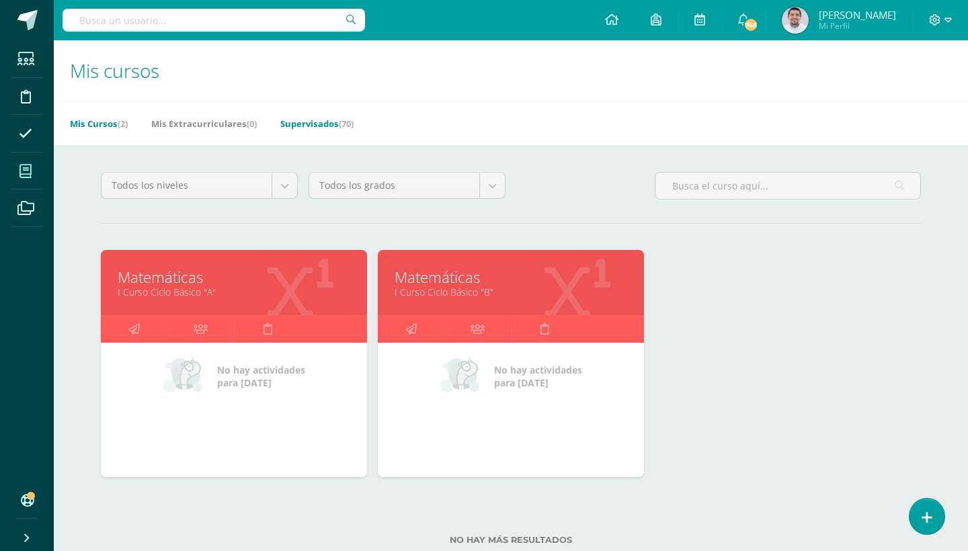
click at [324, 121] on link "Supervisados (70)" at bounding box center [316, 124] width 73 height 22
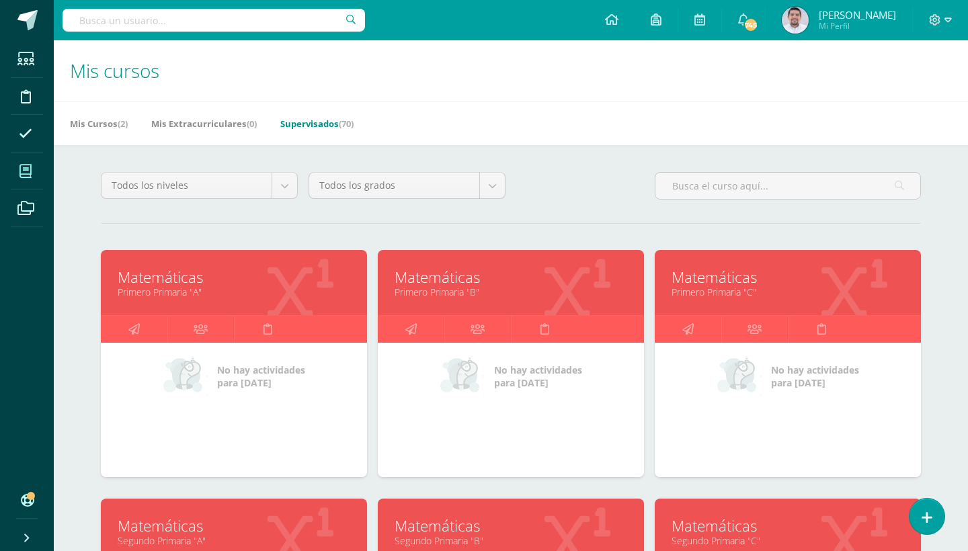
click at [195, 289] on link "Primero Primaria "A"" at bounding box center [234, 292] width 233 height 13
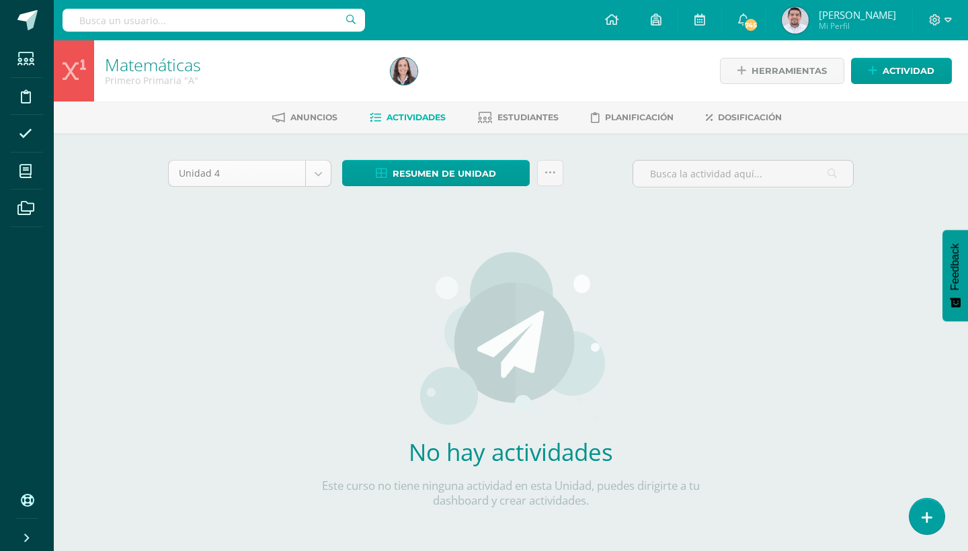
click at [323, 167] on body "Estudiantes Disciplina Asistencia Mis cursos Archivos Soporte Ayuda Reportar un…" at bounding box center [484, 289] width 968 height 578
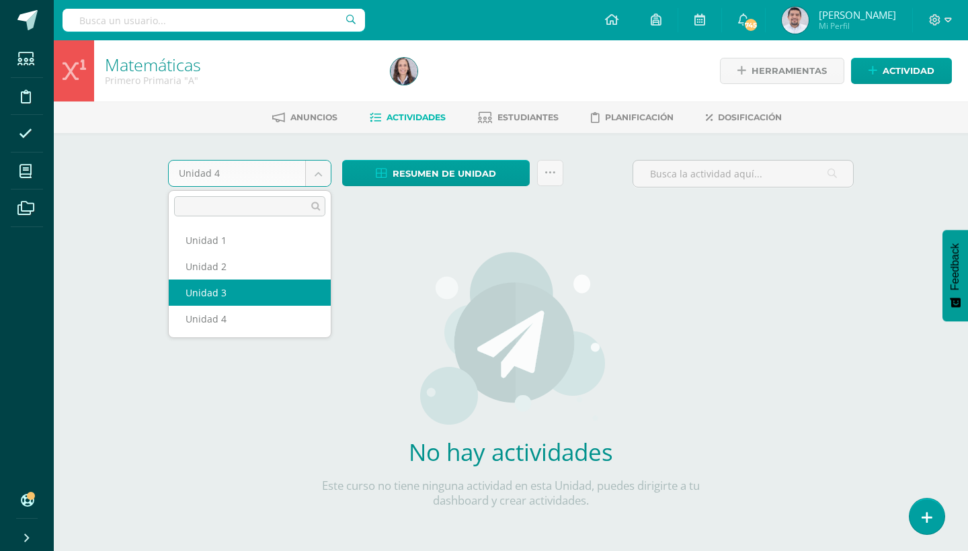
select select "Unidad 3"
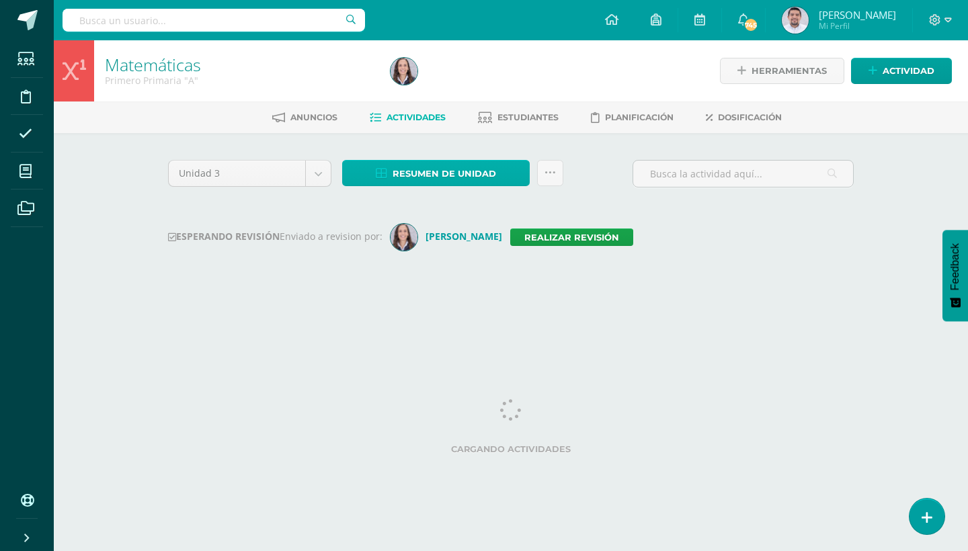
click at [496, 180] on link "Resumen de unidad" at bounding box center [436, 173] width 188 height 26
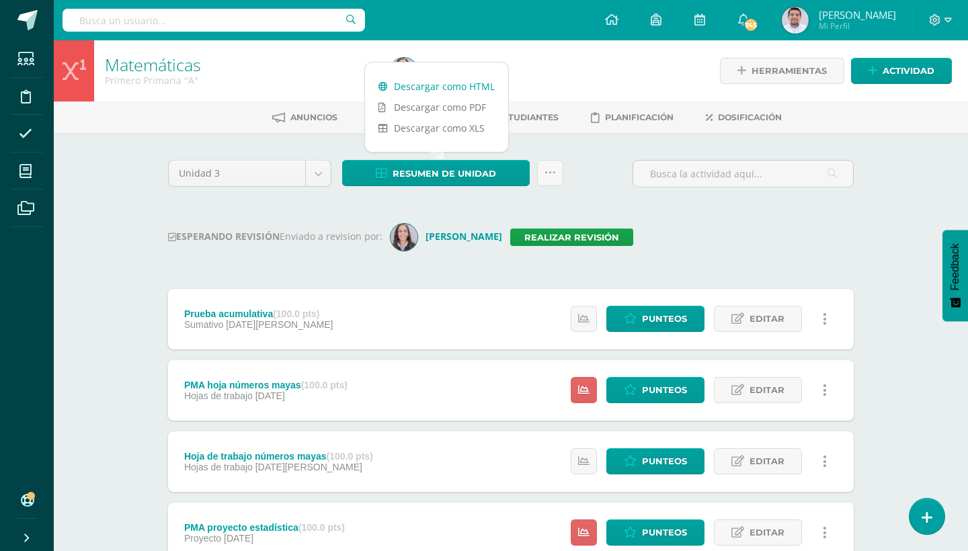
click at [441, 91] on link "Descargar como HTML" at bounding box center [436, 86] width 143 height 21
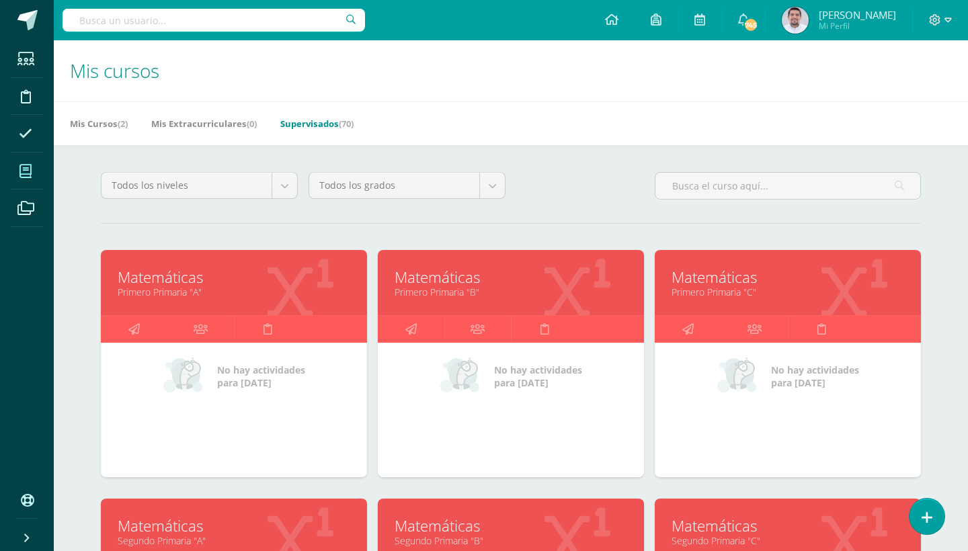
click at [459, 291] on link "Primero Primaria "B"" at bounding box center [511, 292] width 233 height 13
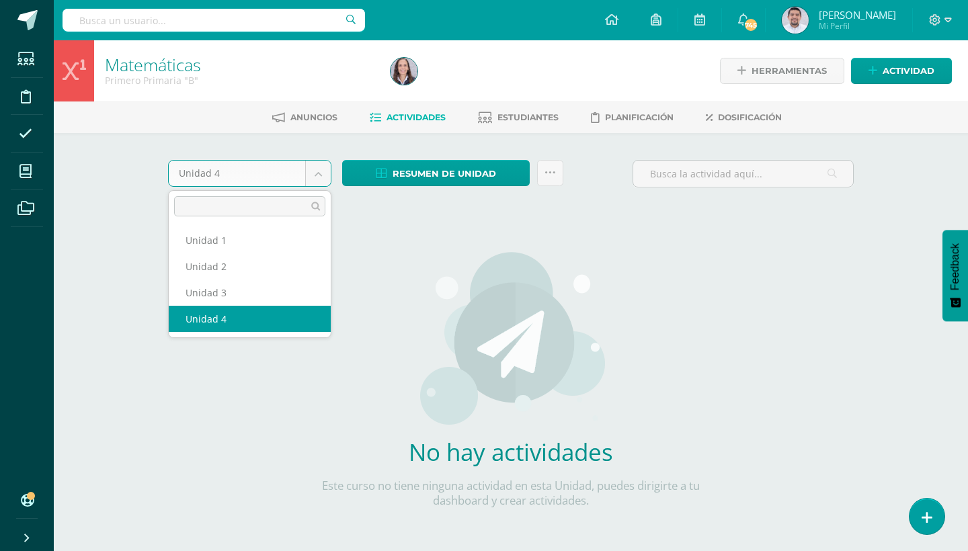
click at [315, 169] on body "Estudiantes Disciplina Asistencia Mis cursos Archivos Soporte Ayuda Reportar un…" at bounding box center [484, 289] width 968 height 578
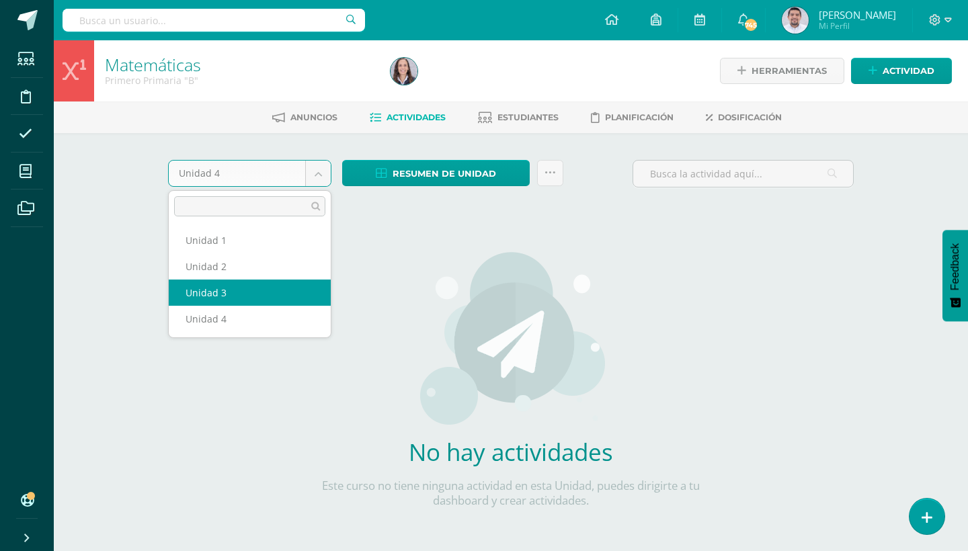
select select "Unidad 3"
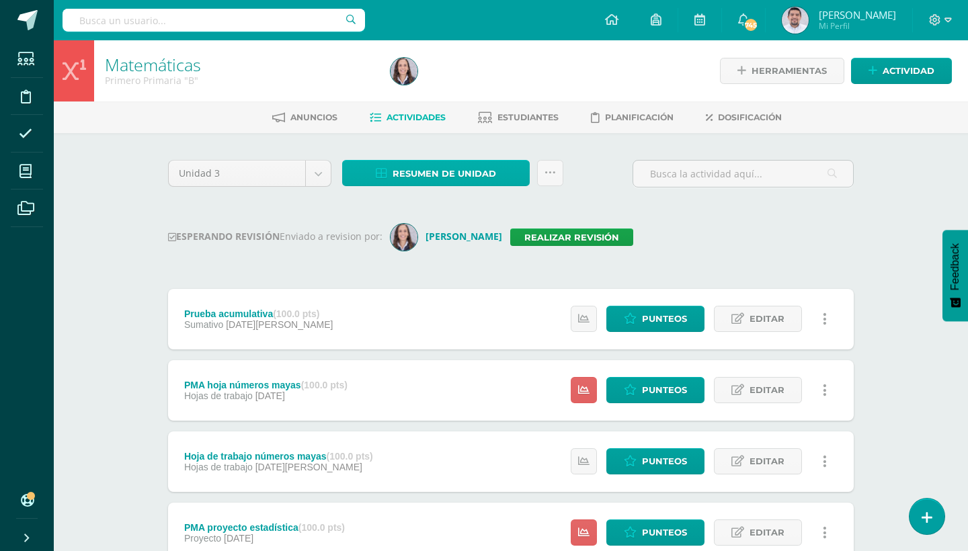
click at [499, 180] on link "Resumen de unidad" at bounding box center [436, 173] width 188 height 26
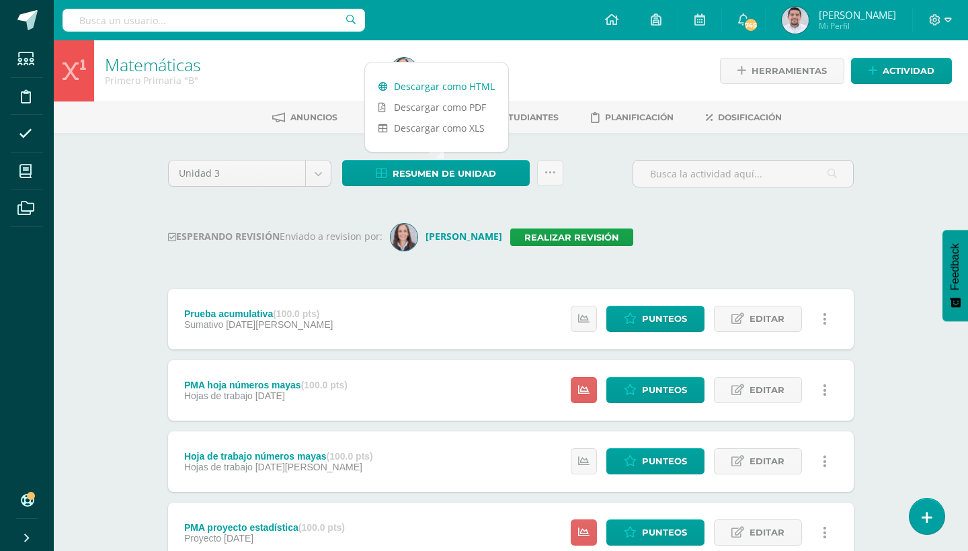
click at [454, 90] on link "Descargar como HTML" at bounding box center [436, 86] width 143 height 21
click at [559, 239] on link "Realizar revisión" at bounding box center [571, 237] width 123 height 17
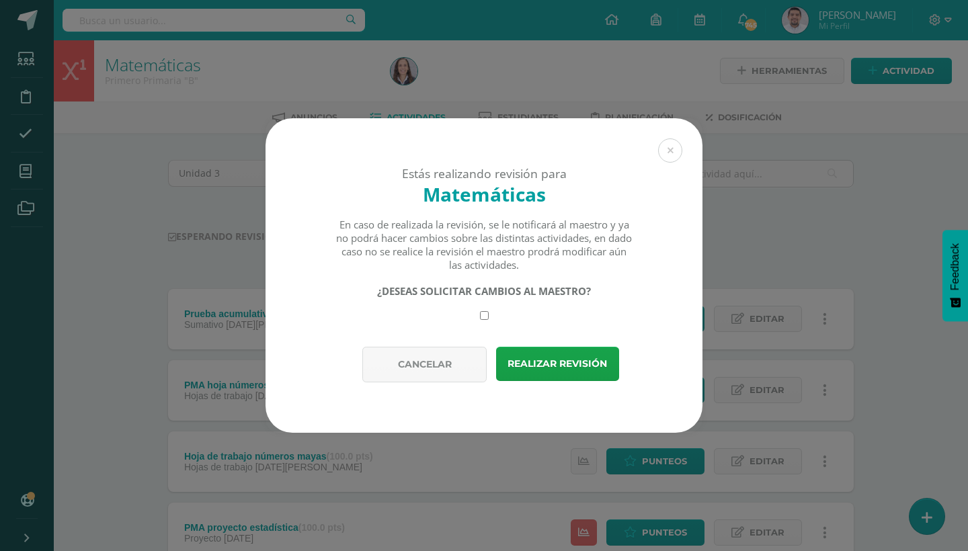
click at [486, 311] on div "¿DESEAS SOLICITAR CAMBIOS AL MAESTRO?" at bounding box center [485, 302] width 298 height 36
click at [486, 314] on input "checkbox" at bounding box center [484, 315] width 9 height 9
checkbox input "true"
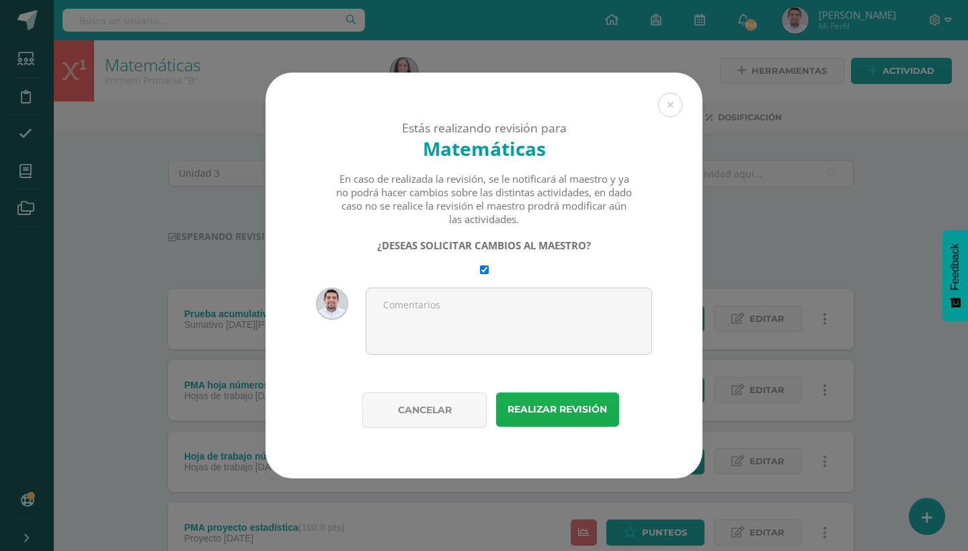
click at [570, 411] on button "Realizar revisión" at bounding box center [557, 410] width 123 height 34
click at [673, 103] on button at bounding box center [670, 105] width 24 height 24
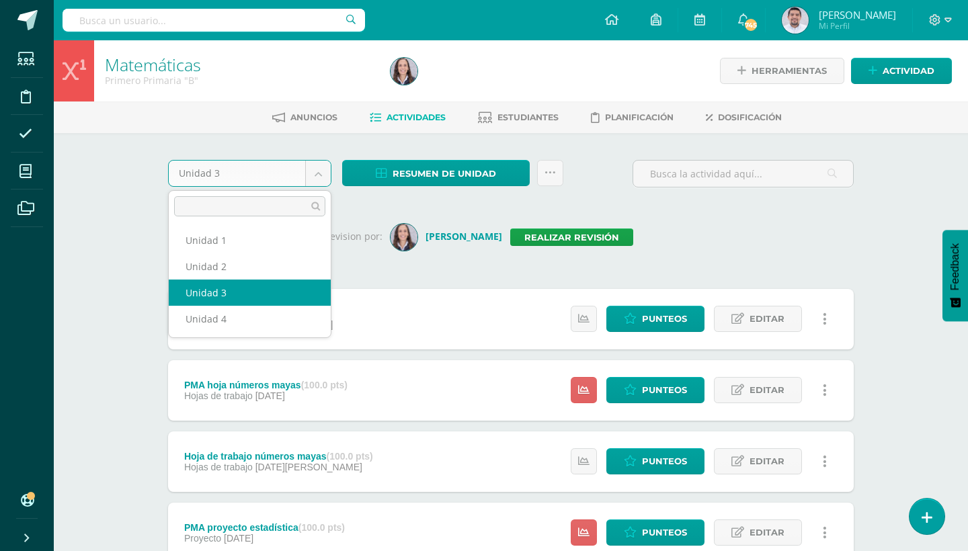
click at [315, 182] on body "Estudiantes Disciplina Asistencia Mis cursos Archivos Soporte Ayuda Reportar un…" at bounding box center [484, 538] width 968 height 1076
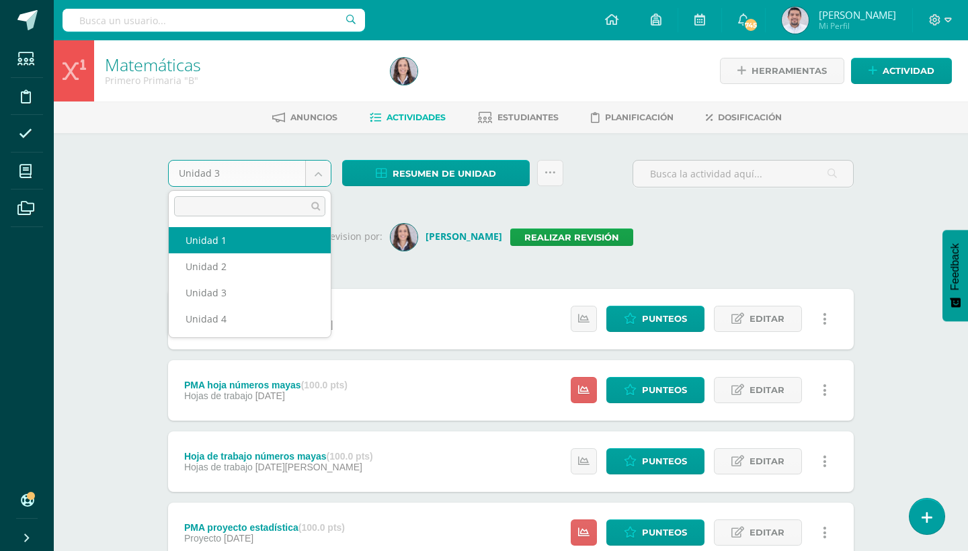
select select "Unidad 1"
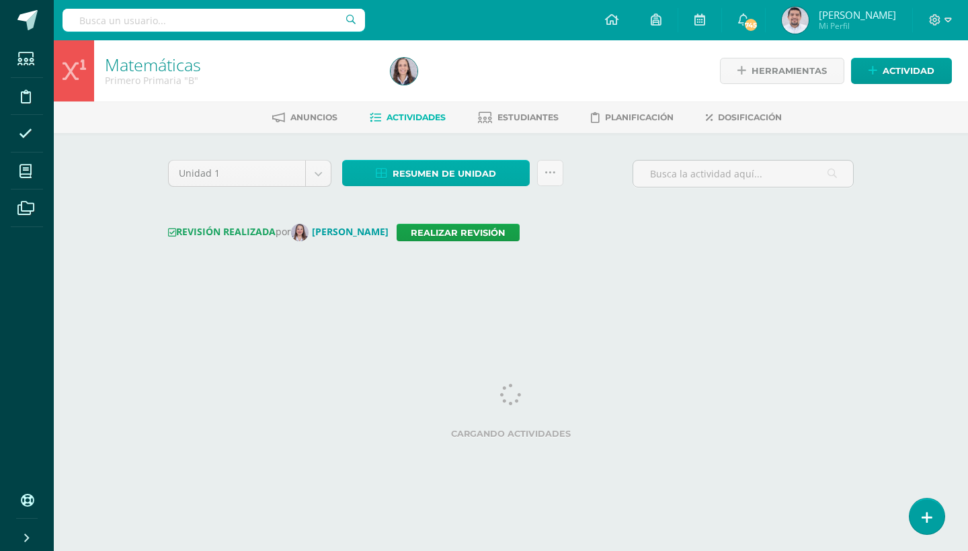
click at [512, 176] on link "Resumen de unidad" at bounding box center [436, 173] width 188 height 26
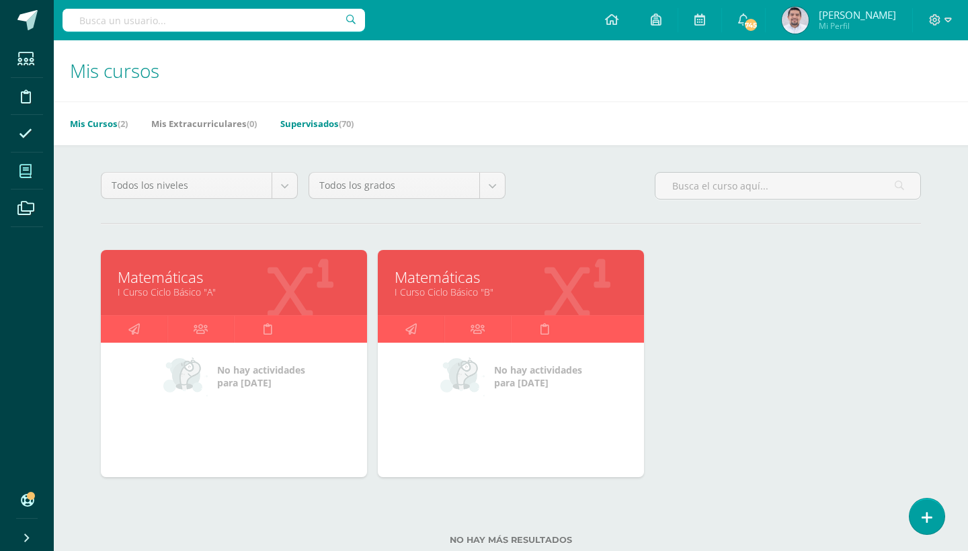
click at [332, 125] on link "Supervisados (70)" at bounding box center [316, 124] width 73 height 22
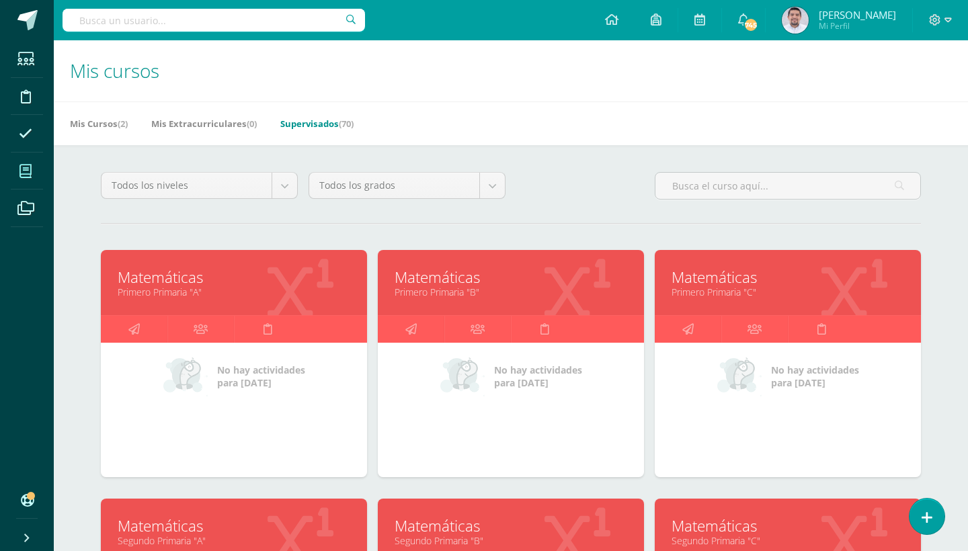
scroll to position [114, 0]
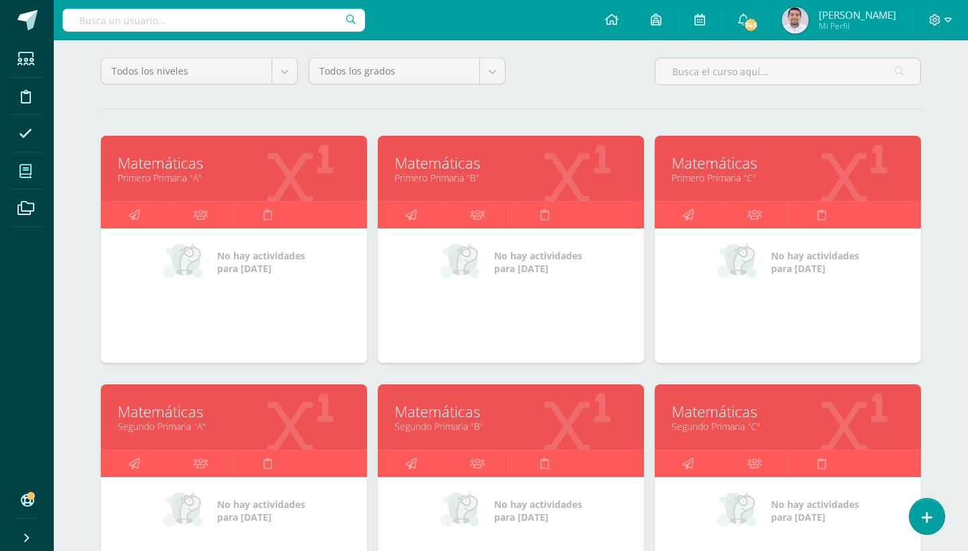
click at [171, 176] on link "Primero Primaria "A"" at bounding box center [234, 177] width 233 height 13
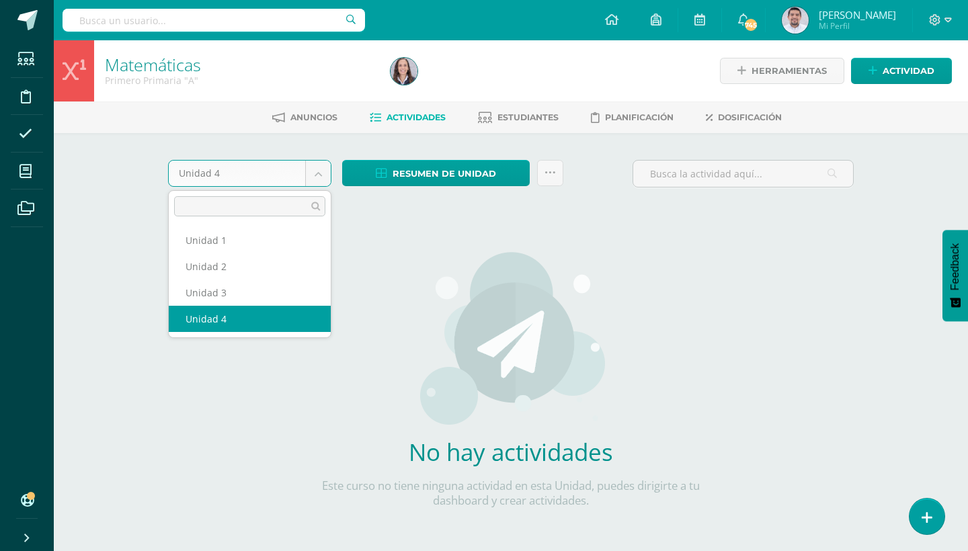
click at [318, 179] on body "Estudiantes Disciplina Asistencia Mis cursos Archivos Soporte Ayuda Reportar un…" at bounding box center [484, 289] width 968 height 578
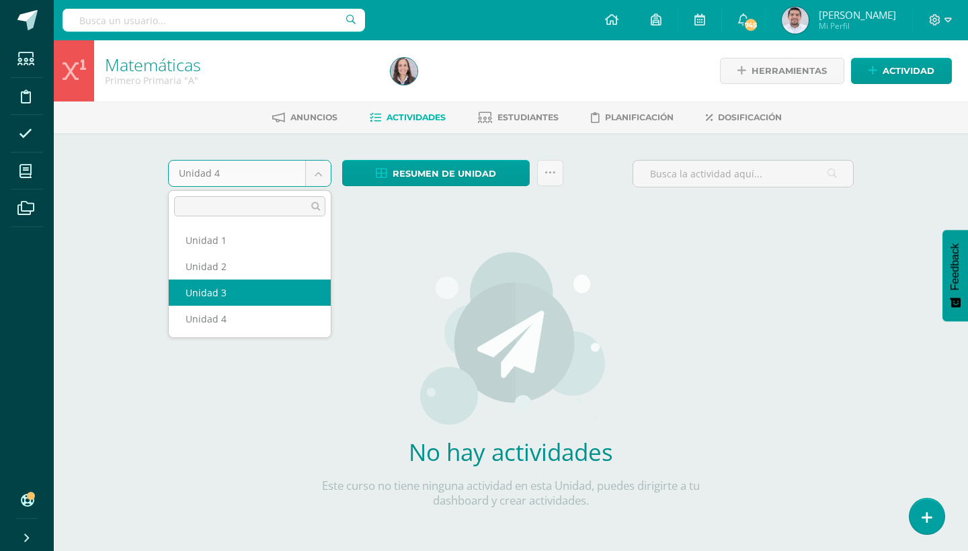
select select "Unidad 3"
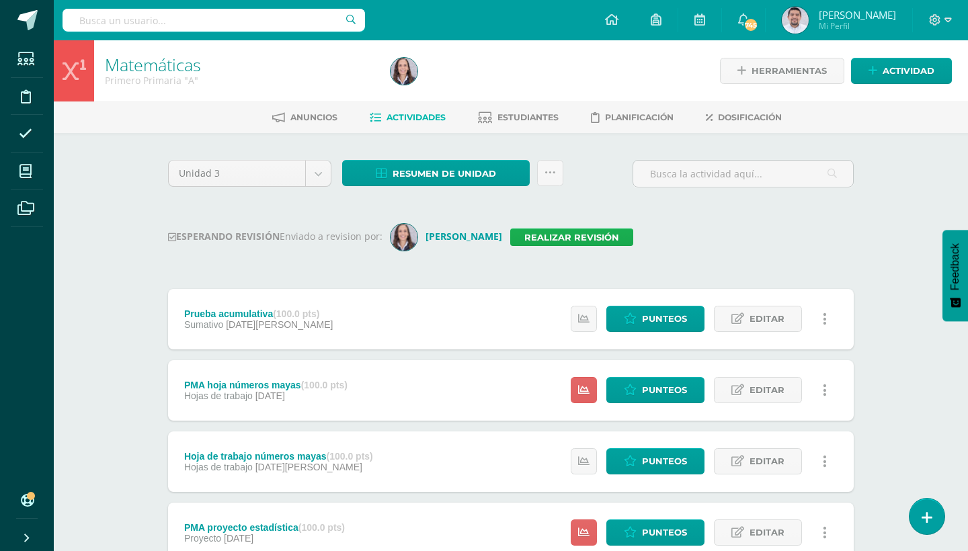
click at [556, 237] on link "Realizar revisión" at bounding box center [571, 237] width 123 height 17
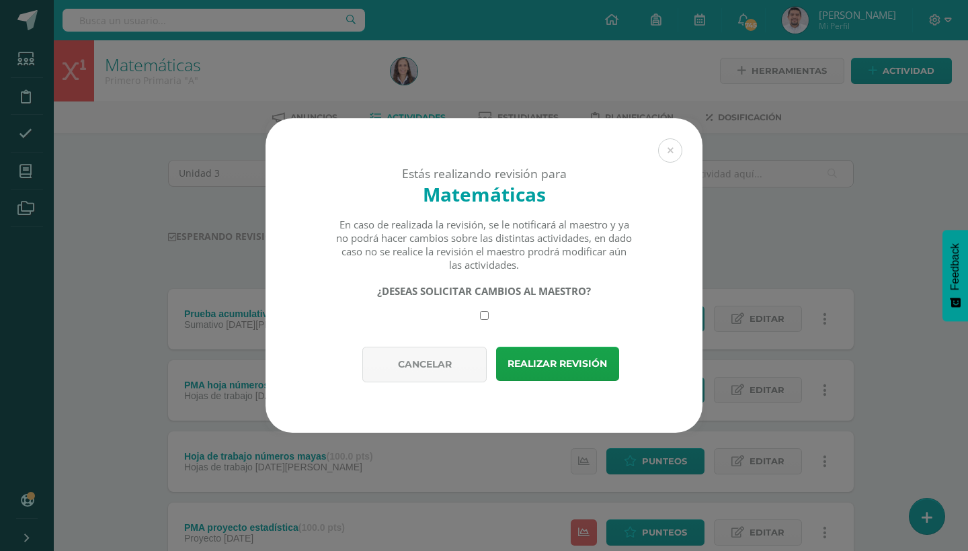
click at [486, 317] on input "checkbox" at bounding box center [484, 315] width 9 height 9
checkbox input "true"
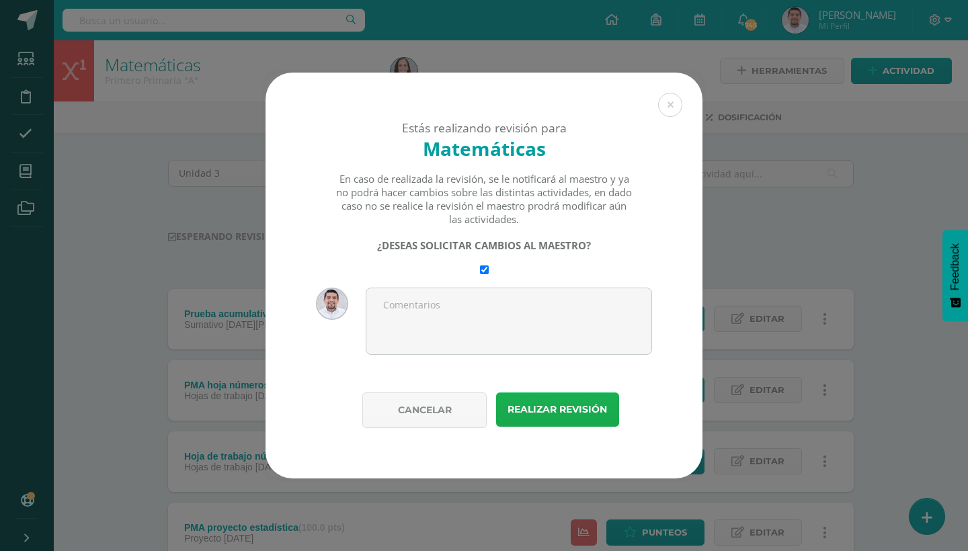
click at [545, 410] on button "Realizar revisión" at bounding box center [557, 410] width 123 height 34
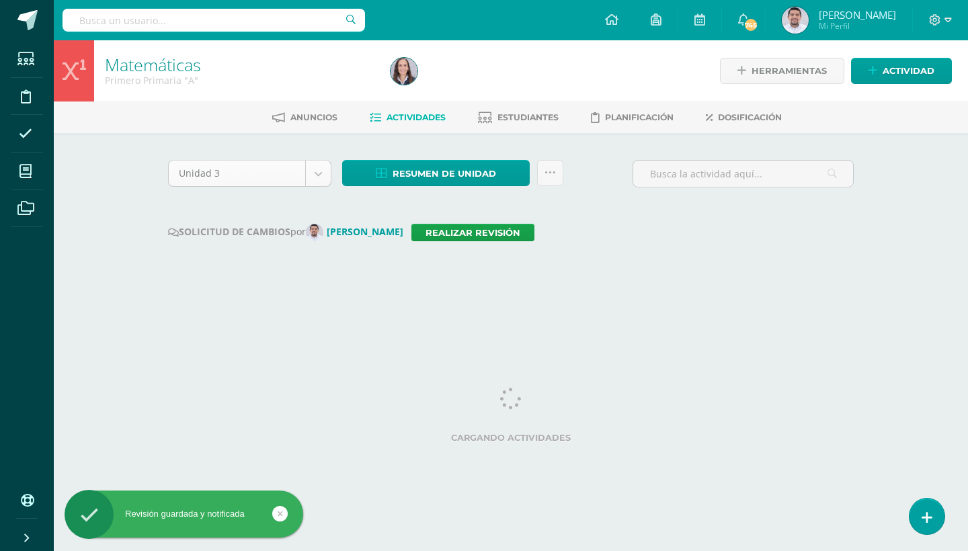
click at [313, 169] on body "Revisión guardada y notificada Estudiantes Disciplina Asistencia Mis cursos Arc…" at bounding box center [484, 152] width 968 height 305
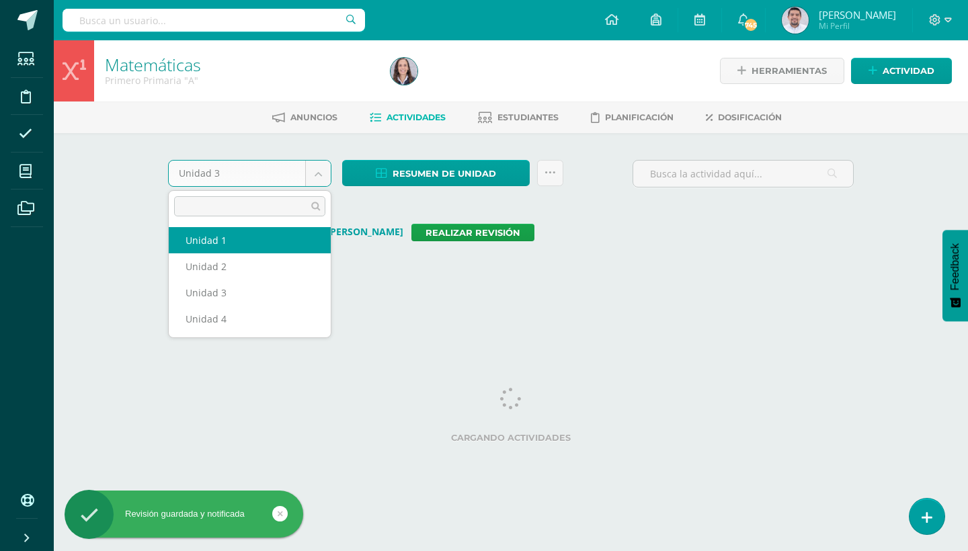
select select "Unidad 2"
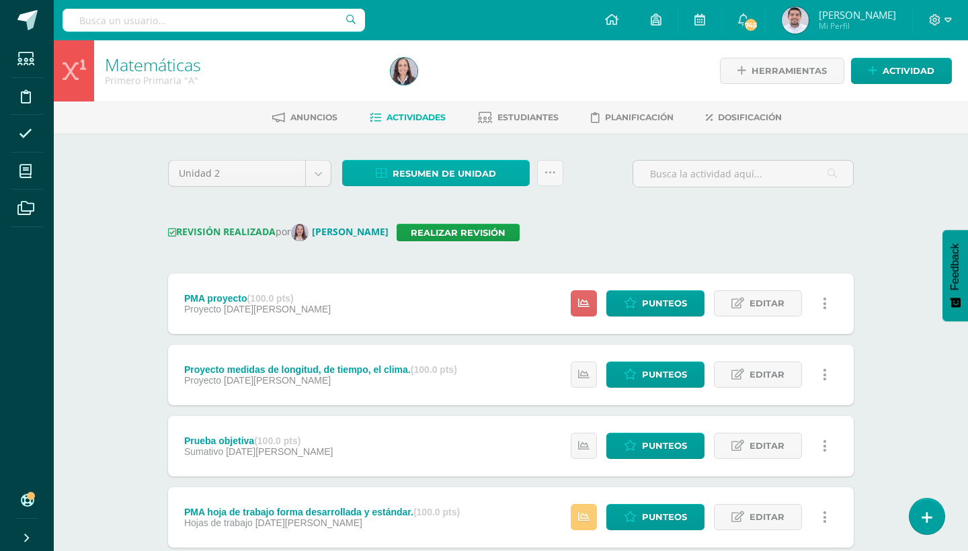
click at [515, 178] on link "Resumen de unidad" at bounding box center [436, 173] width 188 height 26
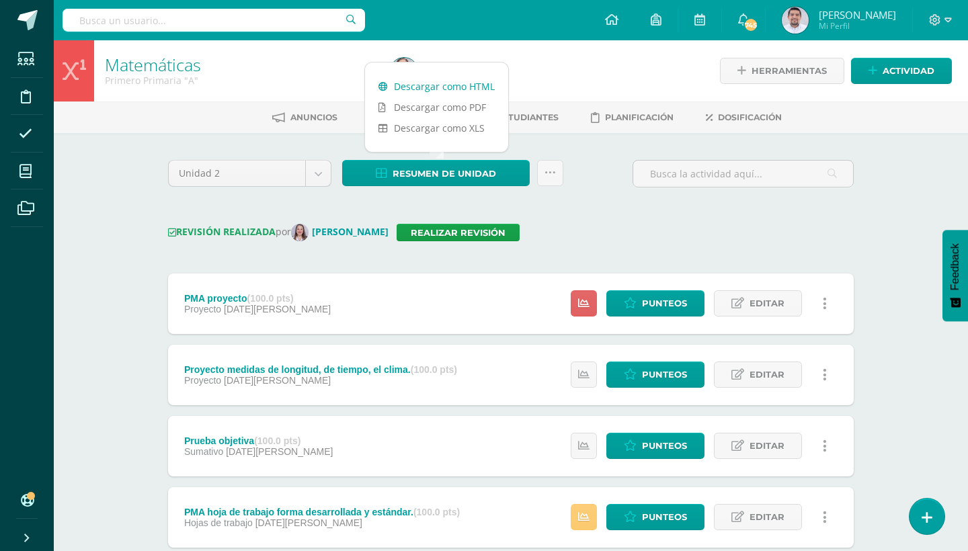
click at [451, 90] on link "Descargar como HTML" at bounding box center [436, 86] width 143 height 21
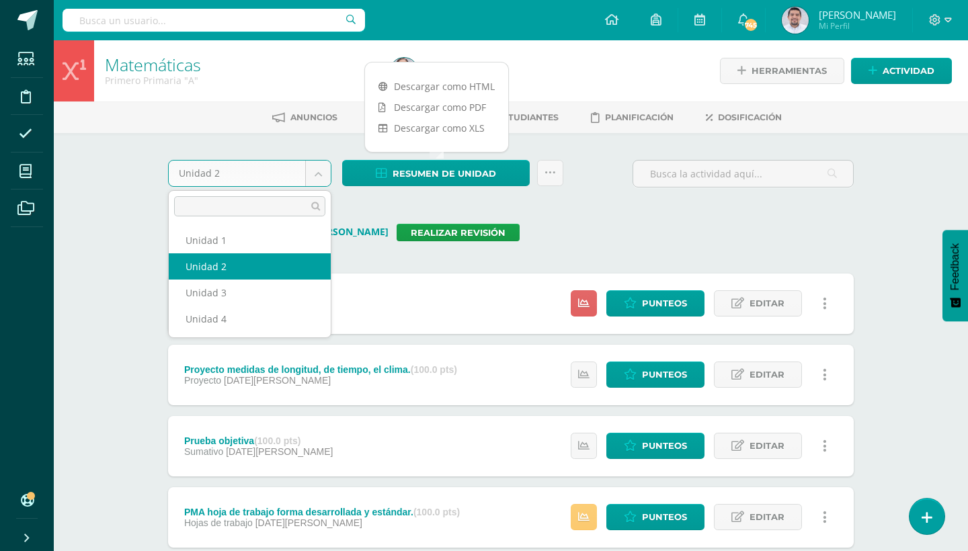
click at [320, 167] on body "Estudiantes Disciplina Asistencia Mis cursos Archivos Soporte Ayuda Reportar un…" at bounding box center [484, 530] width 968 height 1061
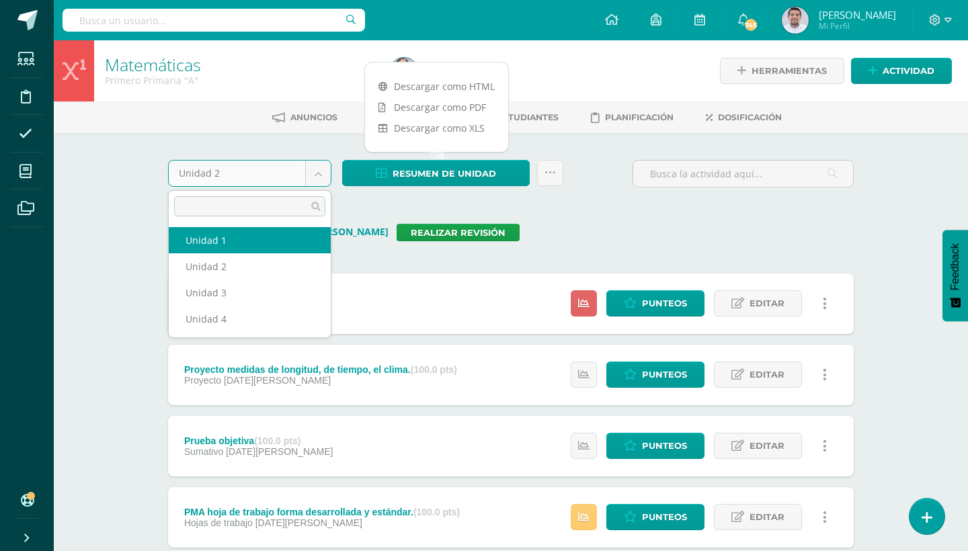
select select "Unidad 1"
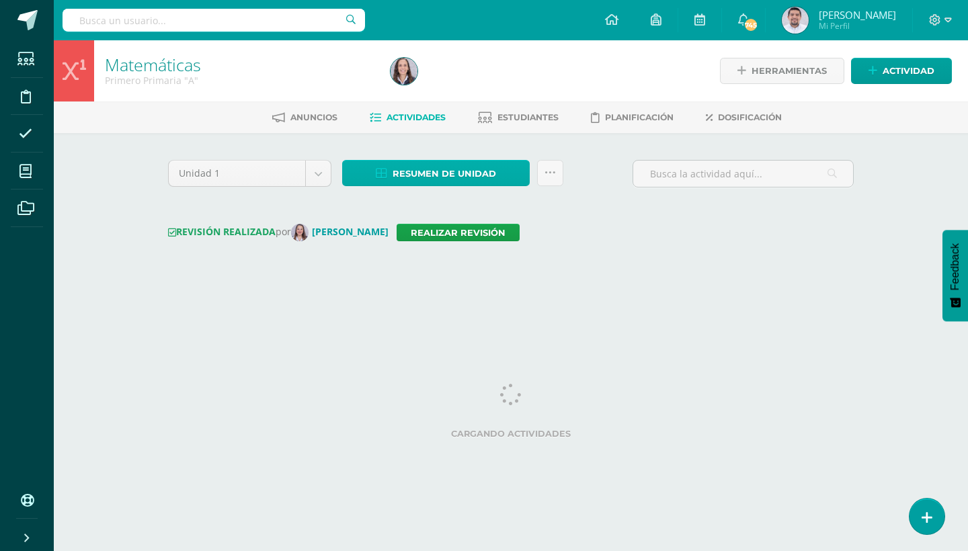
click at [517, 175] on link "Resumen de unidad" at bounding box center [436, 173] width 188 height 26
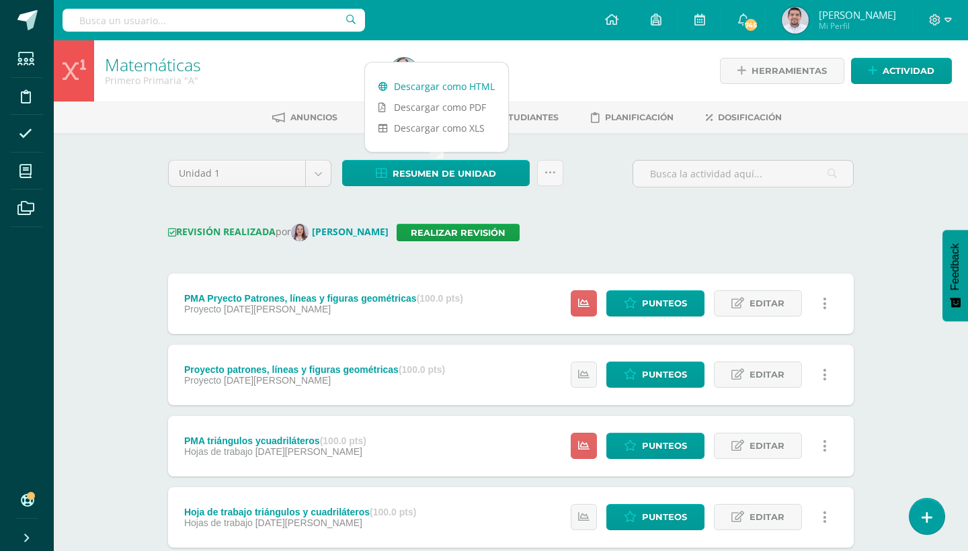
click at [469, 87] on link "Descargar como HTML" at bounding box center [436, 86] width 143 height 21
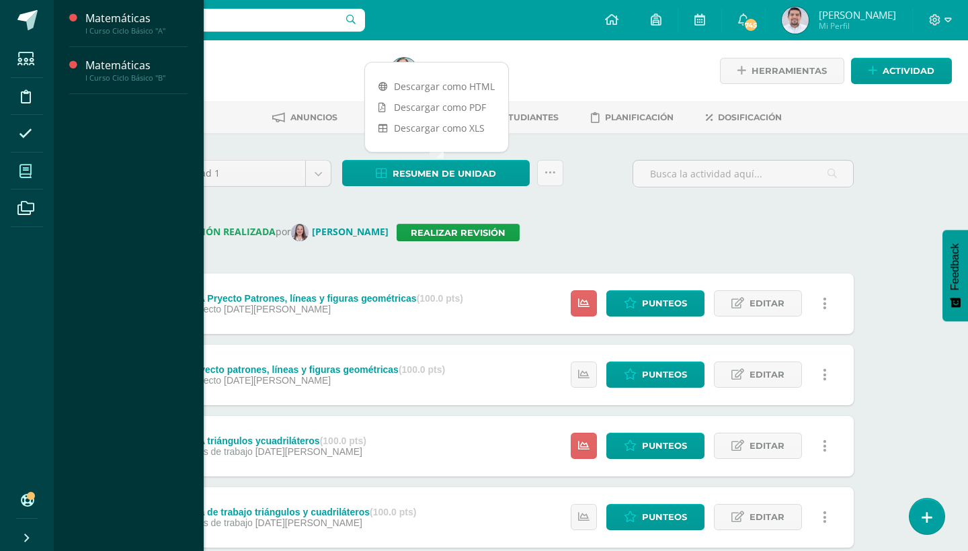
click at [28, 169] on icon at bounding box center [26, 171] width 12 height 13
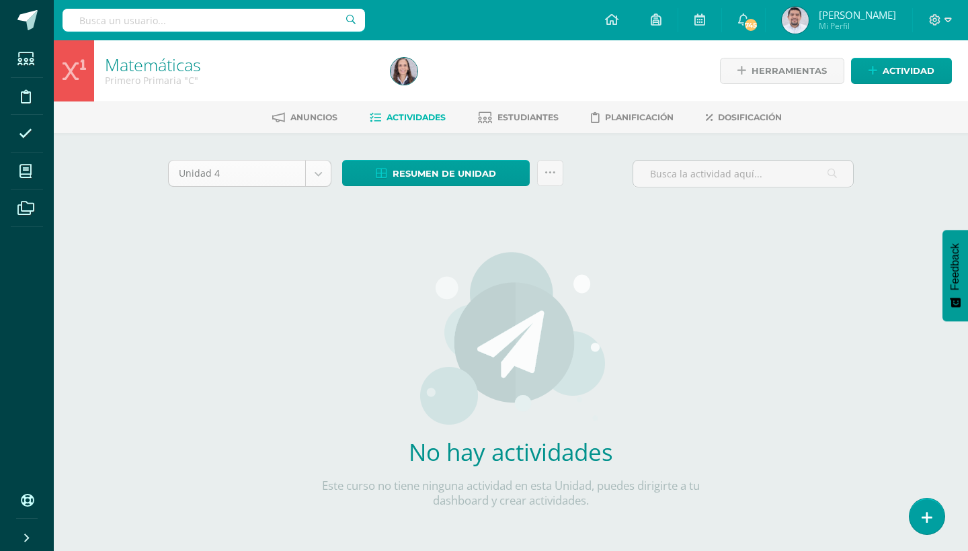
click at [319, 178] on body "Estudiantes Disciplina Asistencia Mis cursos Archivos Soporte Ayuda Reportar un…" at bounding box center [484, 289] width 968 height 578
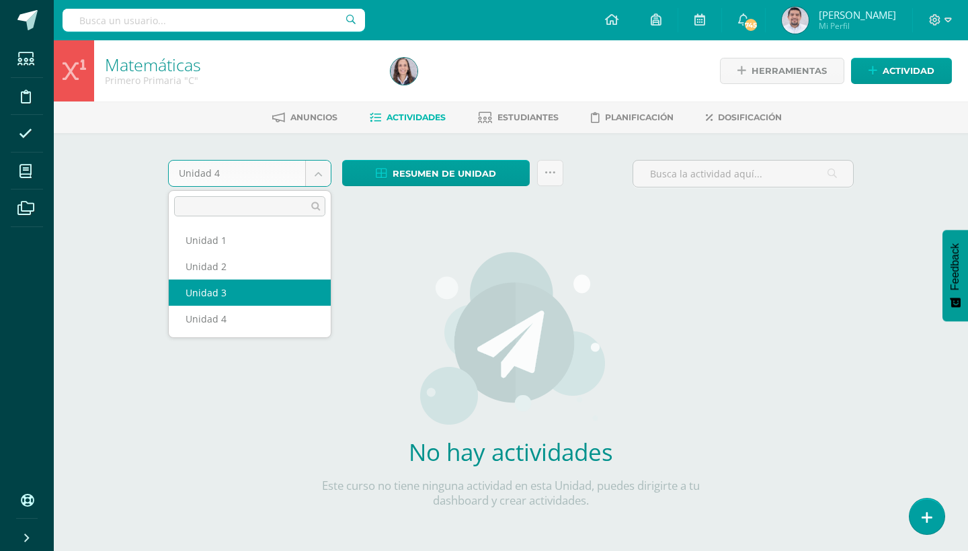
select select "Unidad 3"
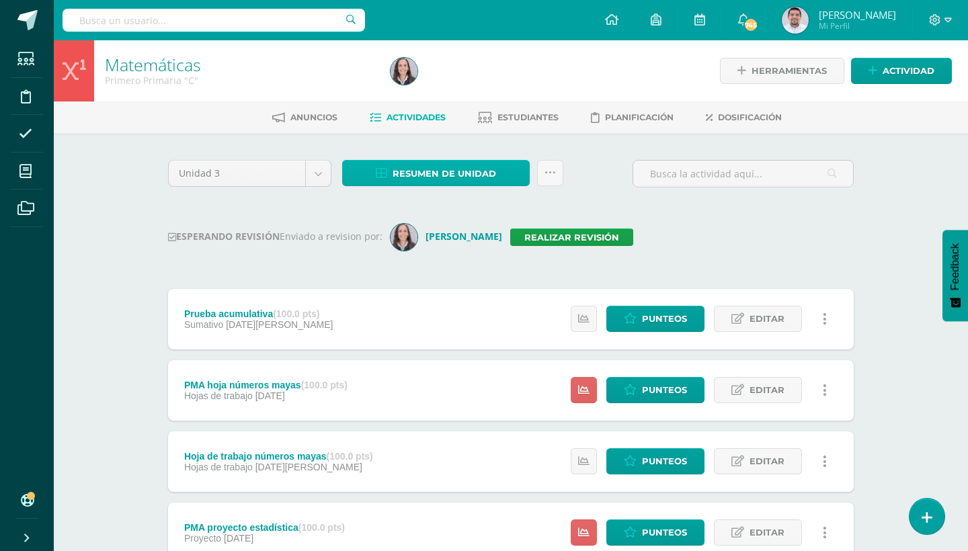
click at [514, 179] on link "Resumen de unidad" at bounding box center [436, 173] width 188 height 26
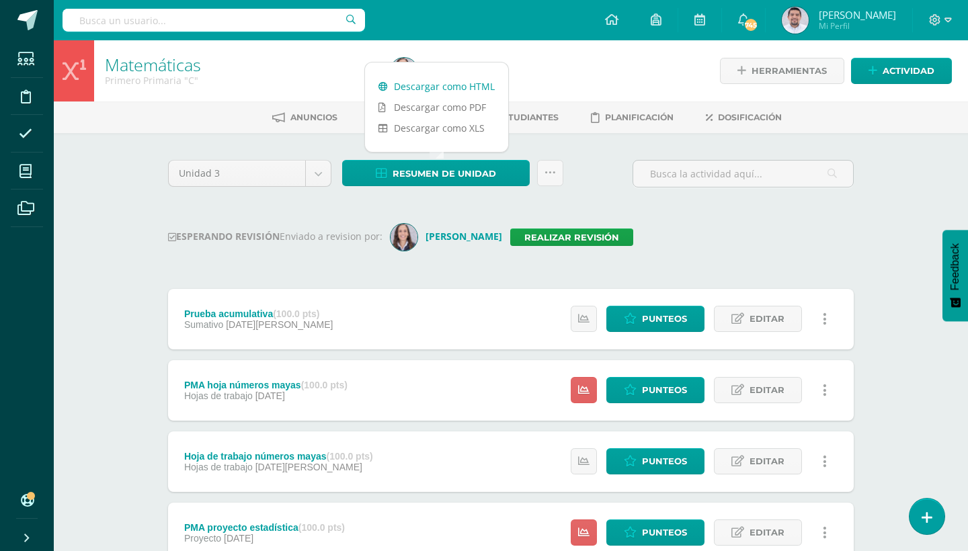
click at [453, 86] on link "Descargar como HTML" at bounding box center [436, 86] width 143 height 21
click at [576, 235] on link "Realizar revisión" at bounding box center [571, 237] width 123 height 17
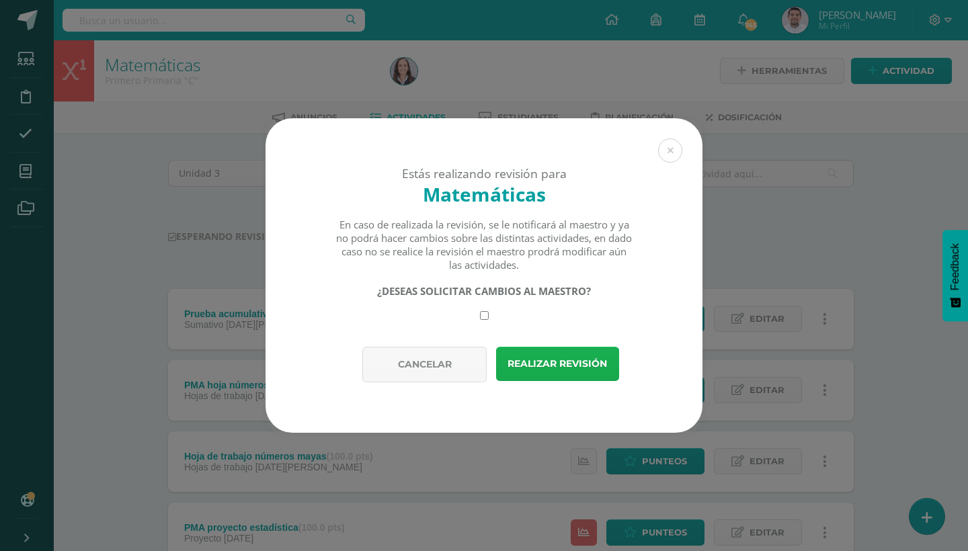
click at [559, 369] on button "Realizar revisión" at bounding box center [557, 364] width 123 height 34
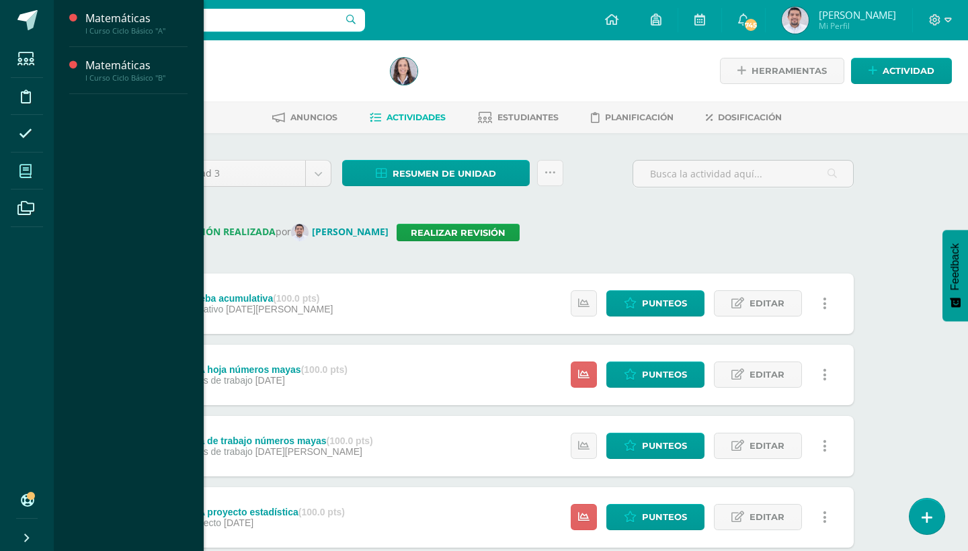
click at [30, 177] on icon at bounding box center [26, 171] width 12 height 13
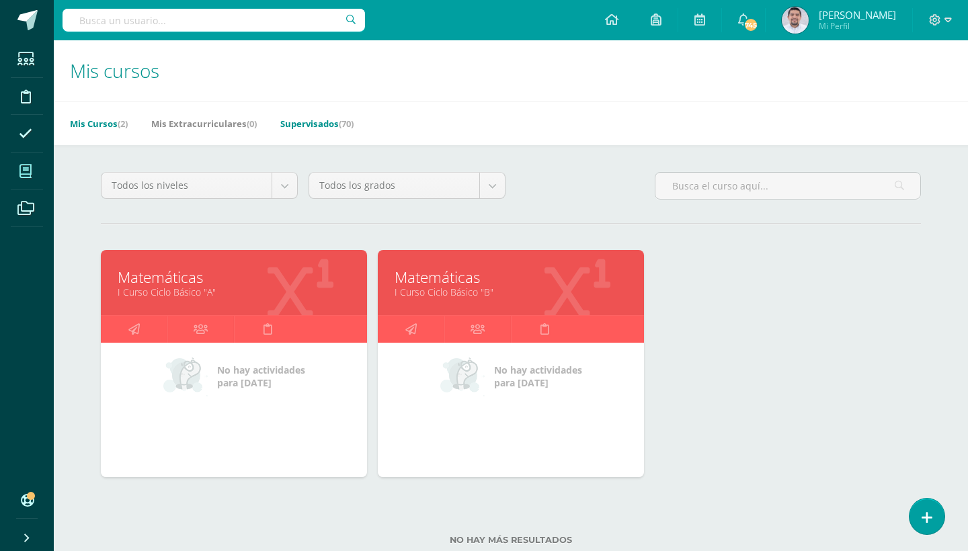
click at [328, 124] on link "Supervisados (70)" at bounding box center [316, 124] width 73 height 22
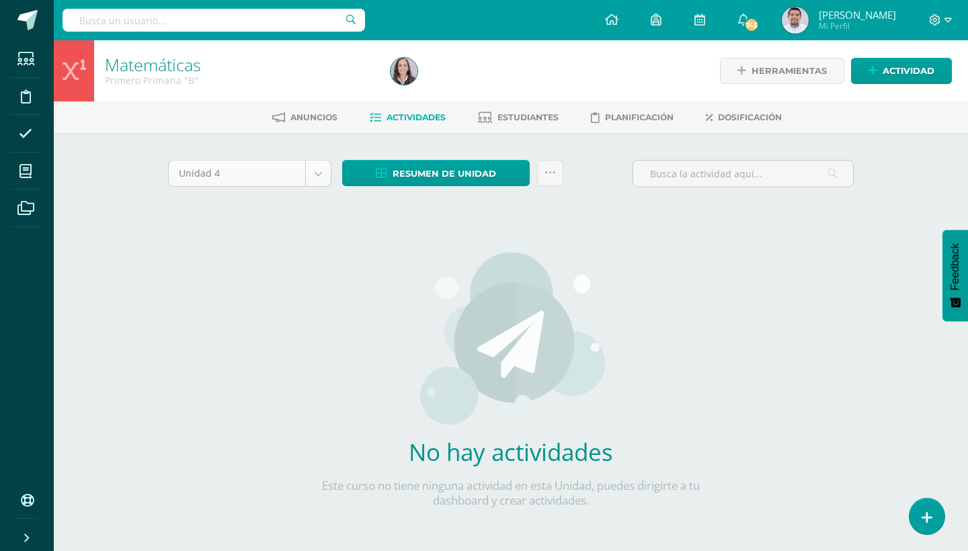
click at [323, 176] on body "Estudiantes Disciplina Asistencia Mis cursos Archivos Soporte Ayuda Reportar un…" at bounding box center [484, 289] width 968 height 578
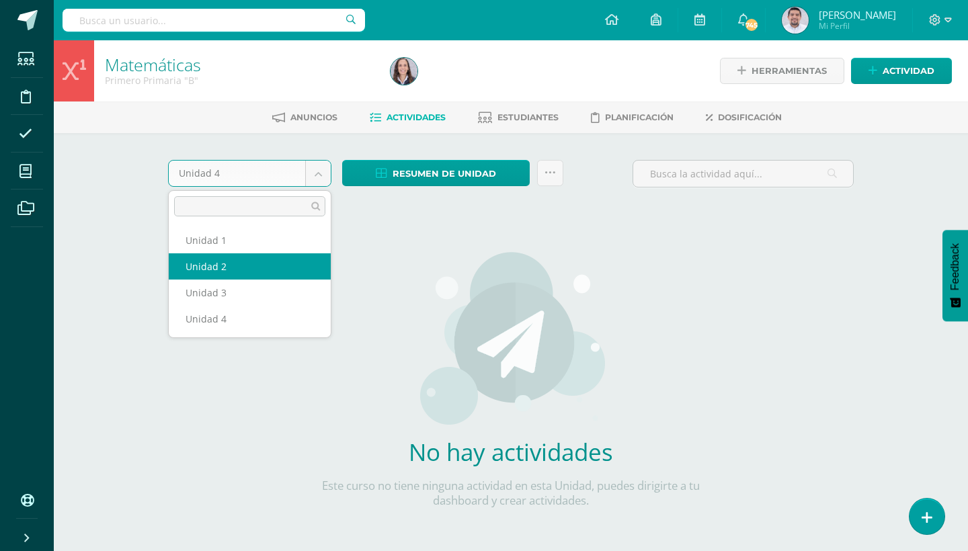
select select "Unidad 2"
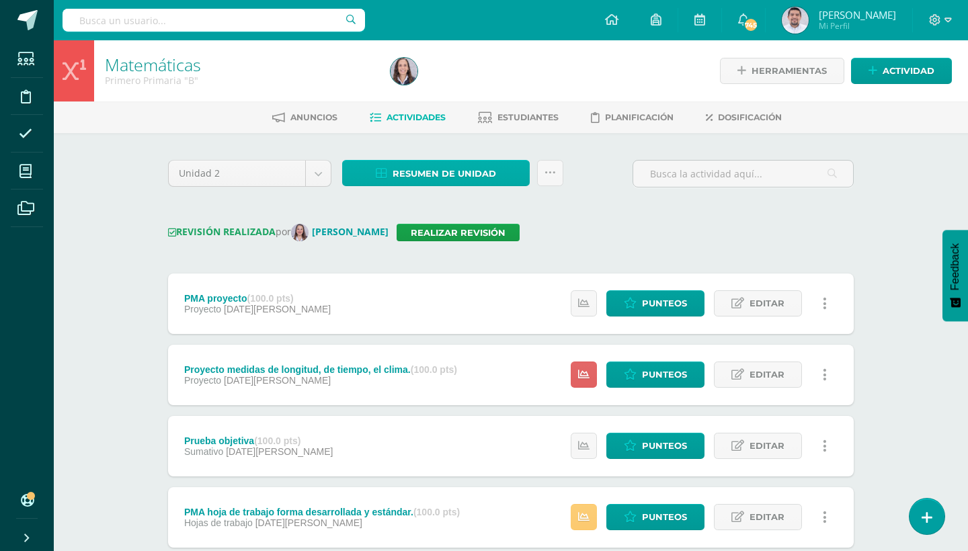
click at [510, 178] on link "Resumen de unidad" at bounding box center [436, 173] width 188 height 26
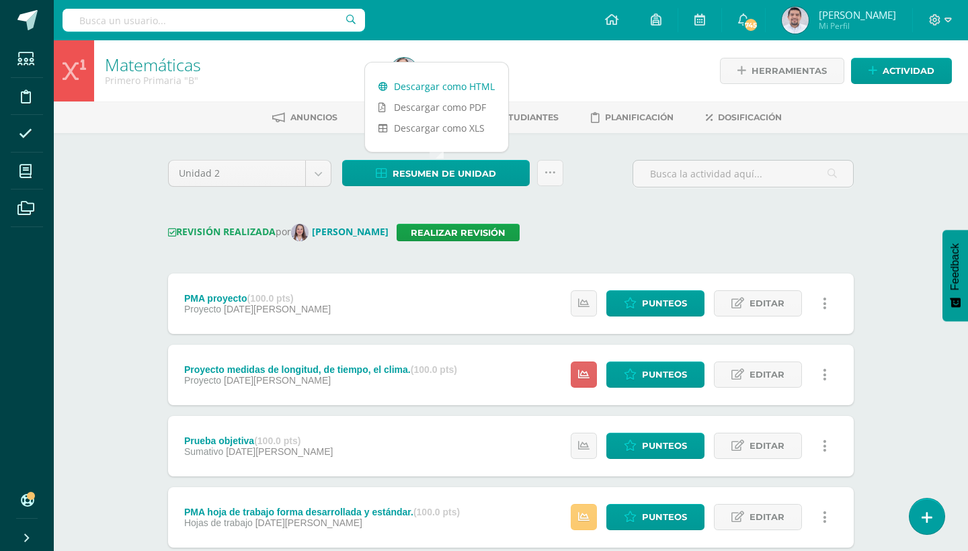
click at [447, 83] on link "Descargar como HTML" at bounding box center [436, 86] width 143 height 21
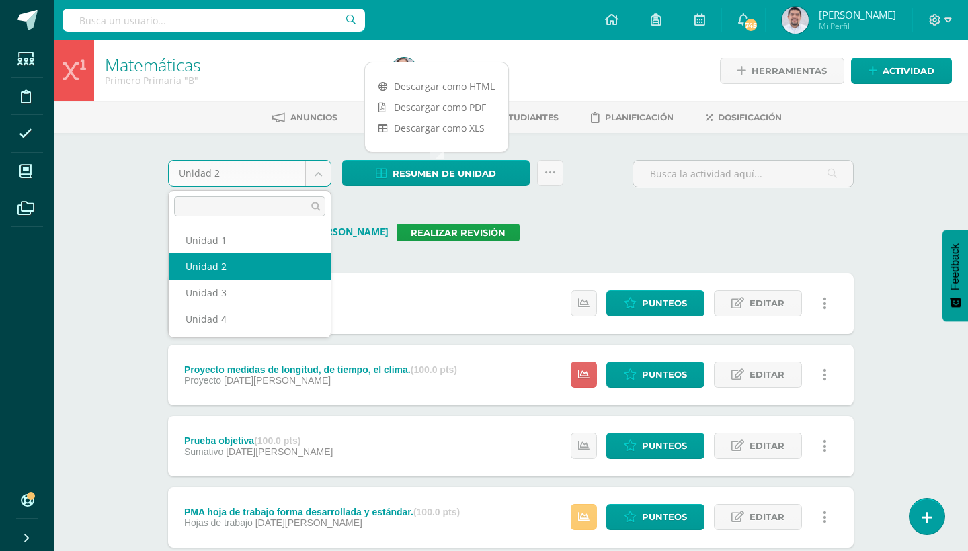
click at [311, 175] on body "Estudiantes Disciplina Asistencia Mis cursos Archivos Soporte Ayuda Reportar un…" at bounding box center [484, 530] width 968 height 1061
select select "Unidad 1"
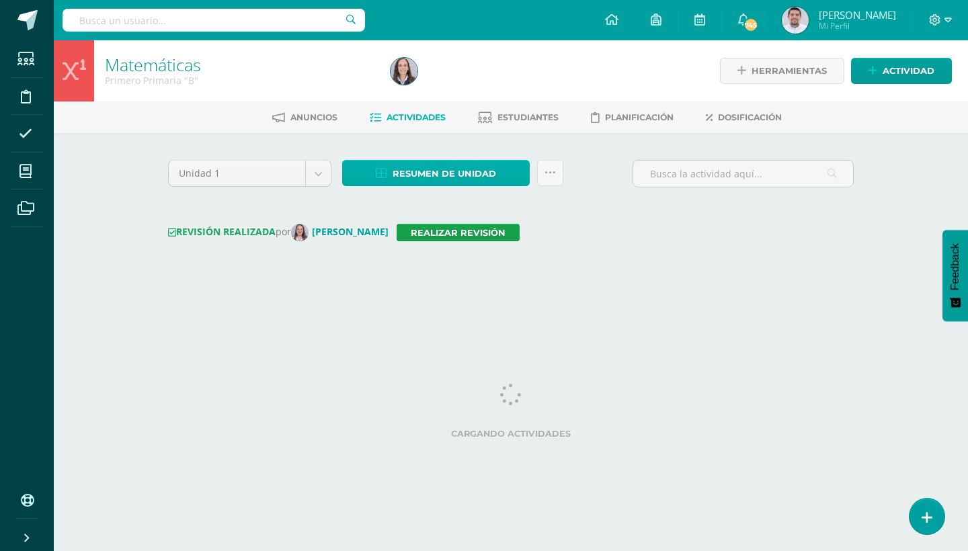
click at [521, 176] on link "Resumen de unidad" at bounding box center [436, 173] width 188 height 26
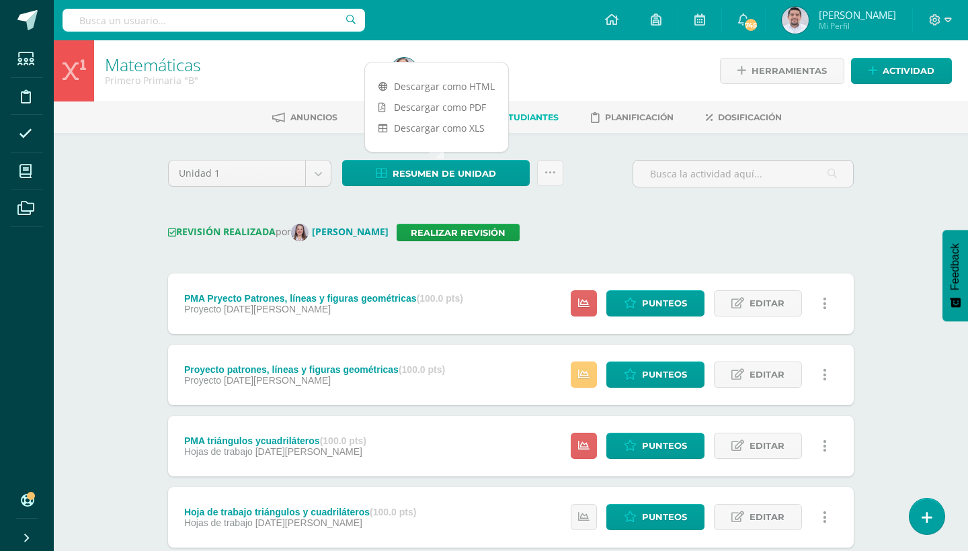
click at [459, 87] on link "Descargar como HTML" at bounding box center [436, 86] width 143 height 21
